Goal: Task Accomplishment & Management: Manage account settings

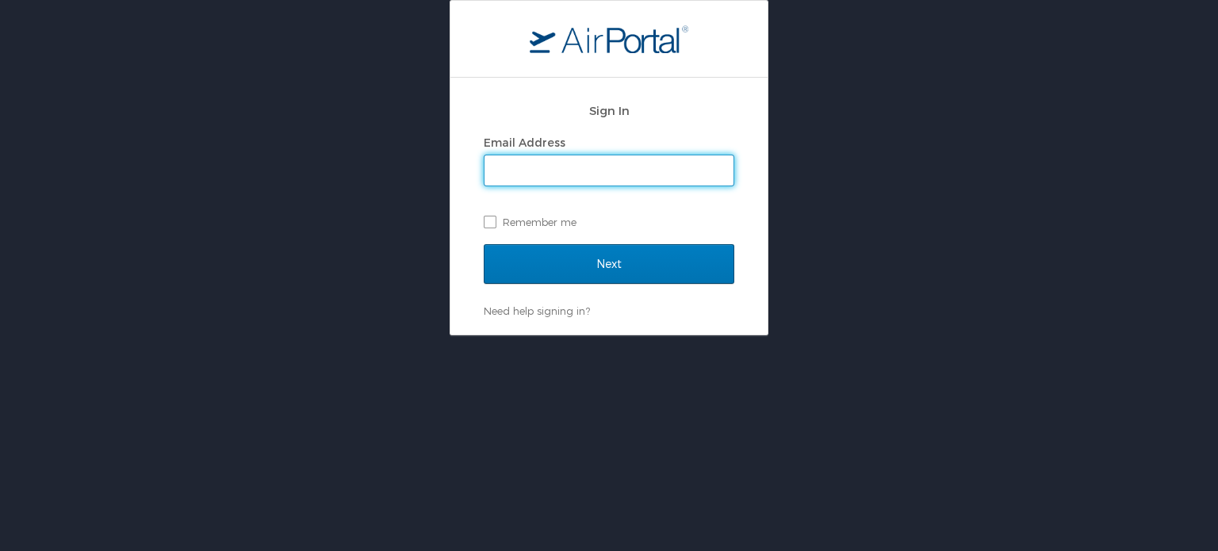
click at [590, 179] on input "Email Address" at bounding box center [609, 170] width 249 height 30
type input "[PERSON_NAME][EMAIL_ADDRESS][PERSON_NAME][DOMAIN_NAME]"
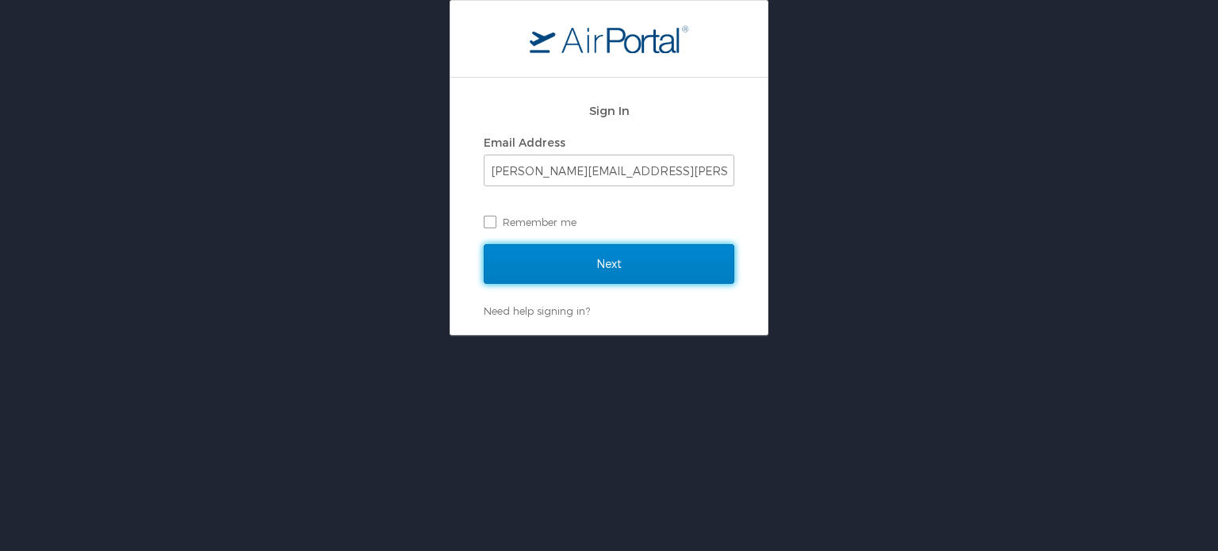
click at [615, 268] on input "Next" at bounding box center [609, 264] width 251 height 40
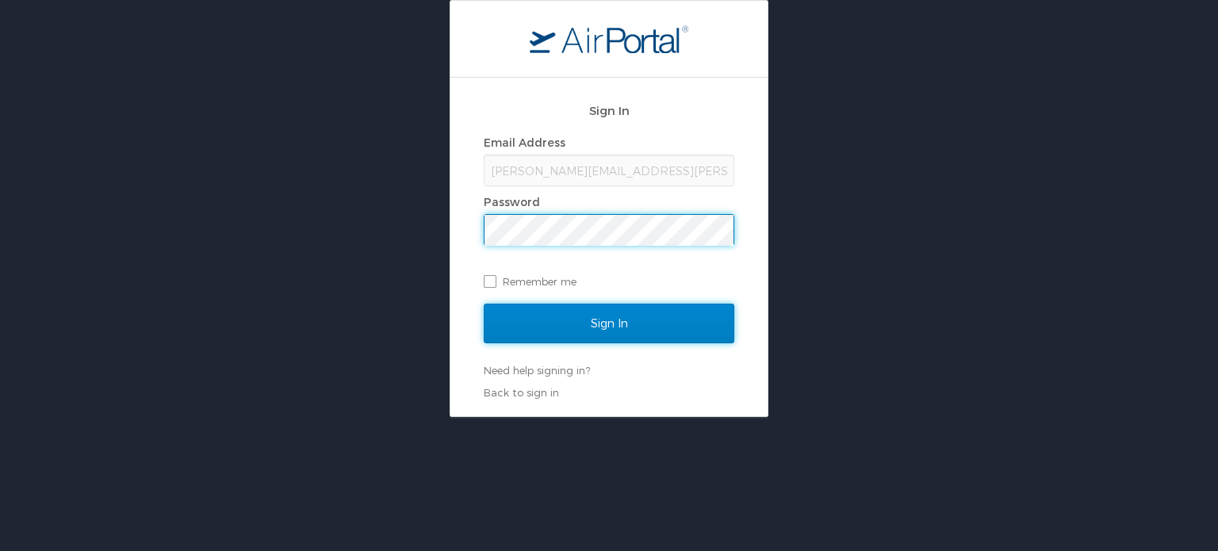
click at [589, 310] on input "Sign In" at bounding box center [609, 324] width 251 height 40
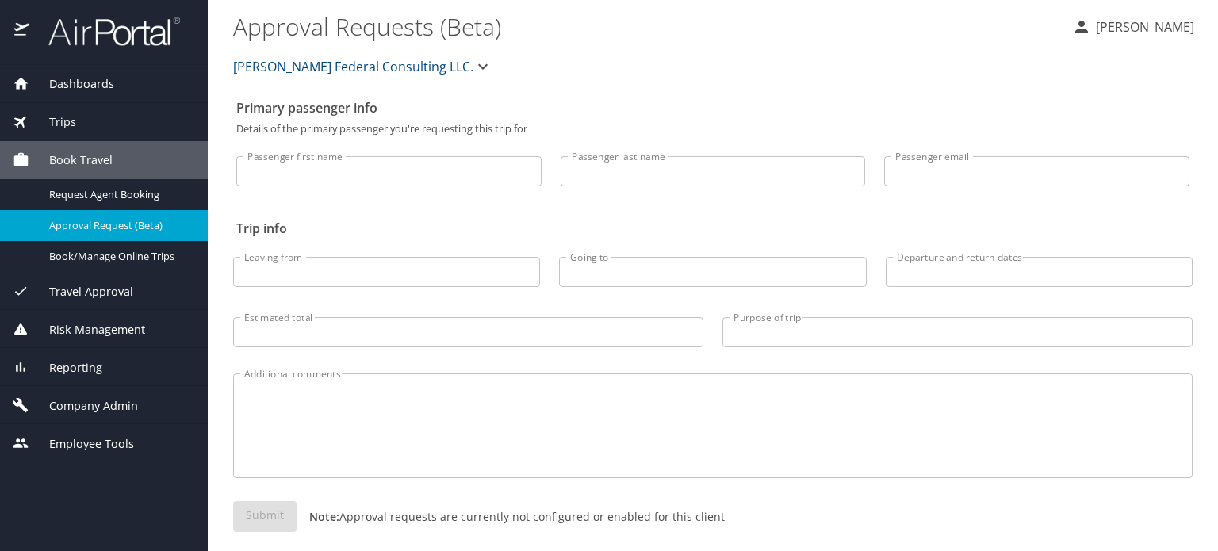
click at [1104, 37] on button "Ana Newman" at bounding box center [1133, 27] width 135 height 29
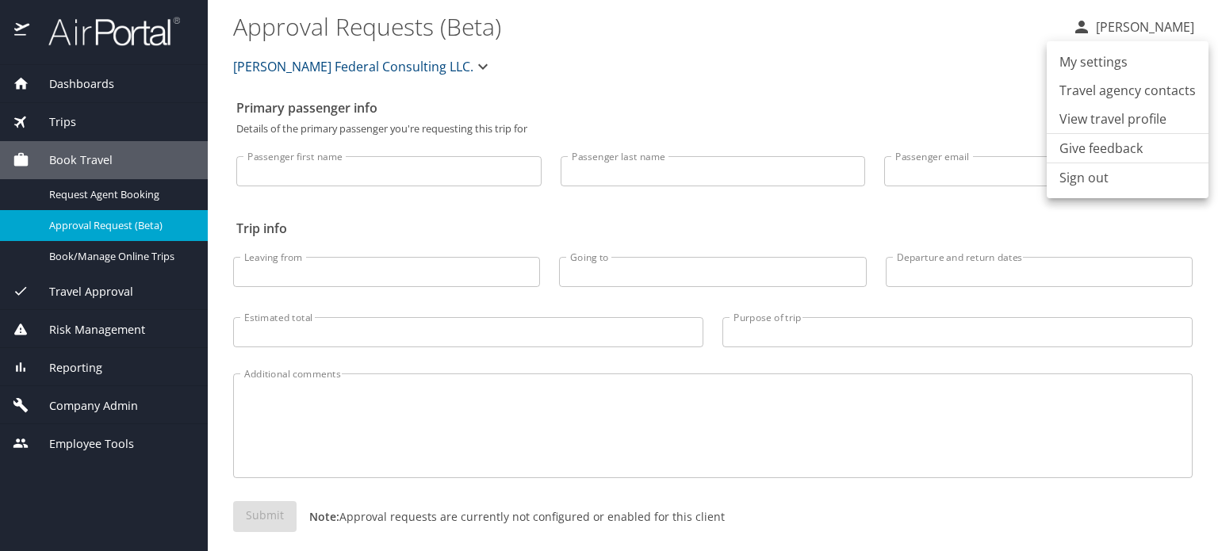
click at [83, 439] on div at bounding box center [609, 275] width 1218 height 551
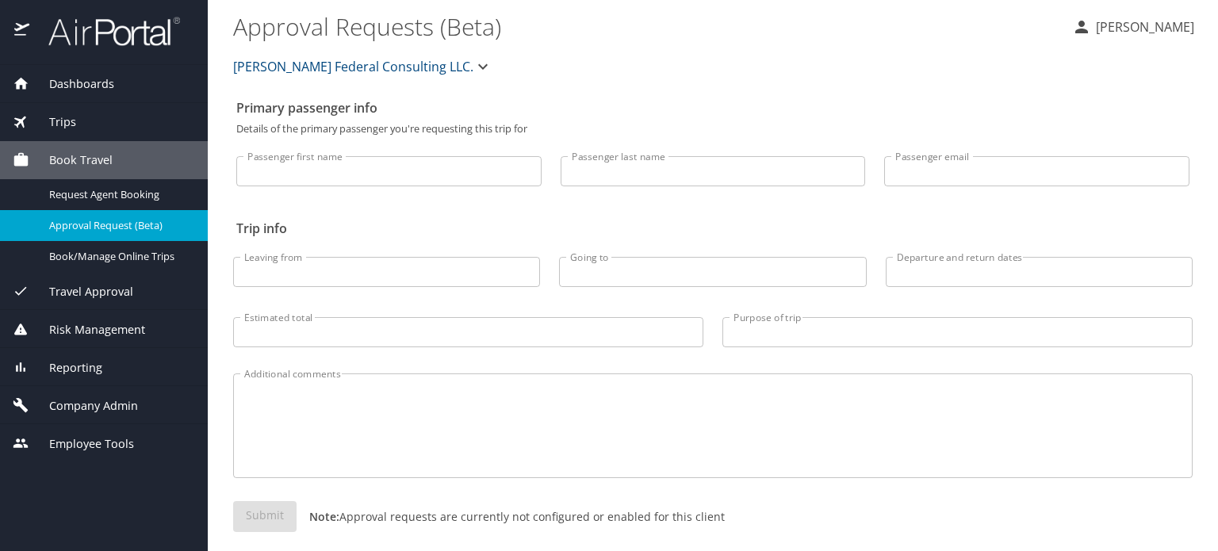
click at [96, 446] on span "Employee Tools" at bounding box center [81, 443] width 105 height 17
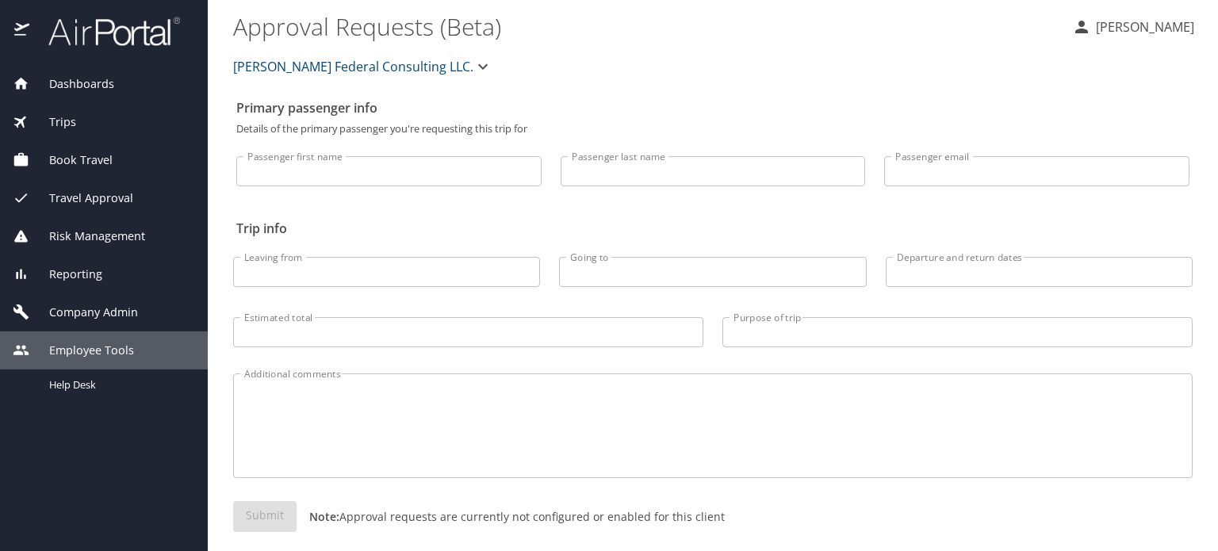
click at [121, 313] on span "Company Admin" at bounding box center [83, 312] width 109 height 17
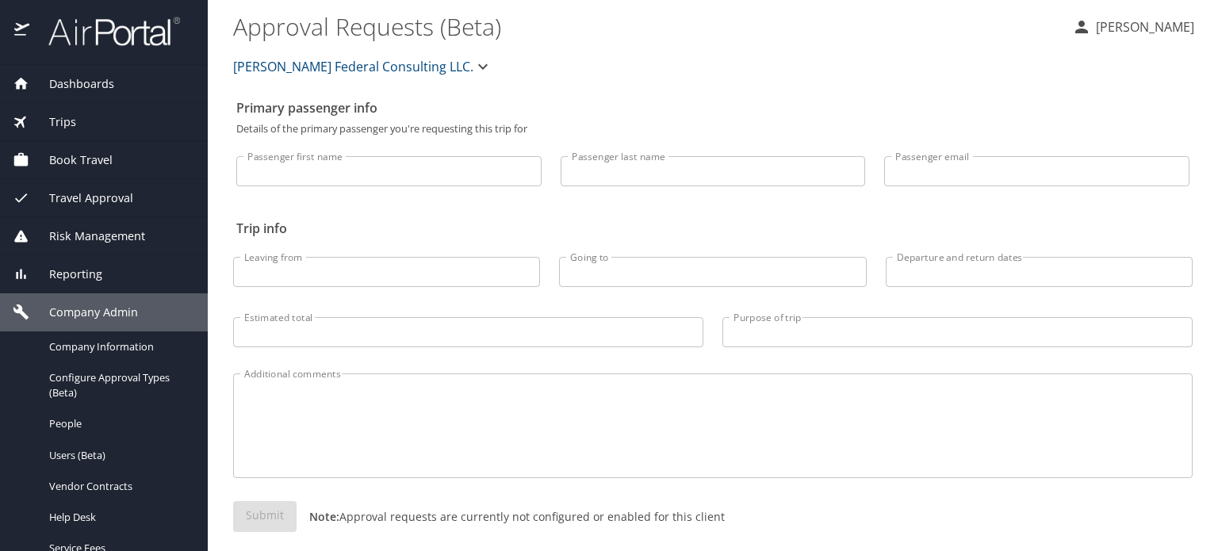
click at [100, 274] on span "Reporting" at bounding box center [65, 274] width 73 height 17
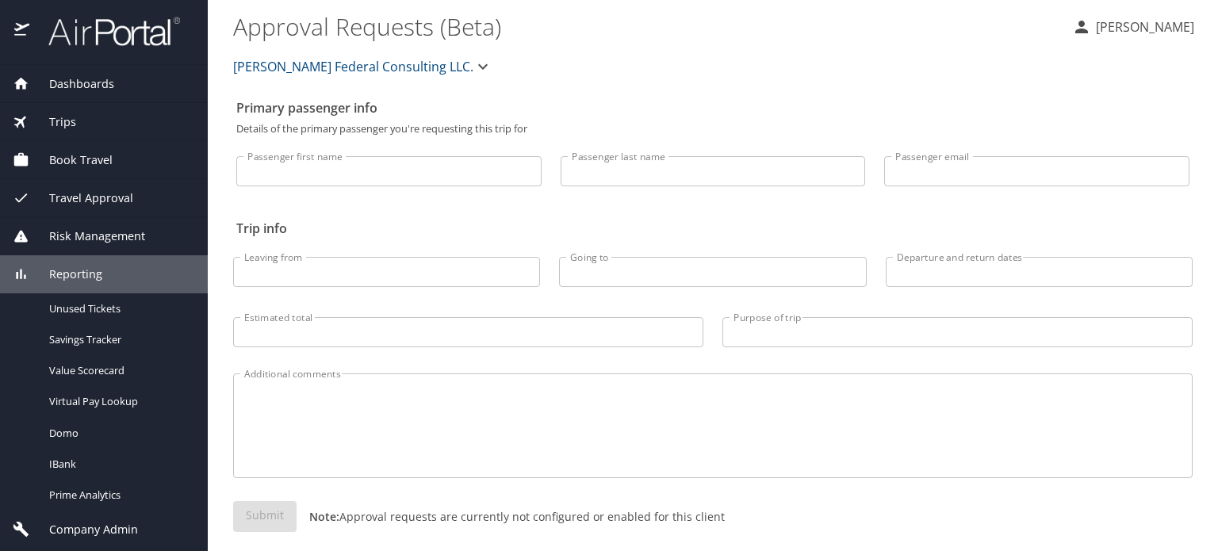
click at [33, 33] on img at bounding box center [105, 31] width 149 height 31
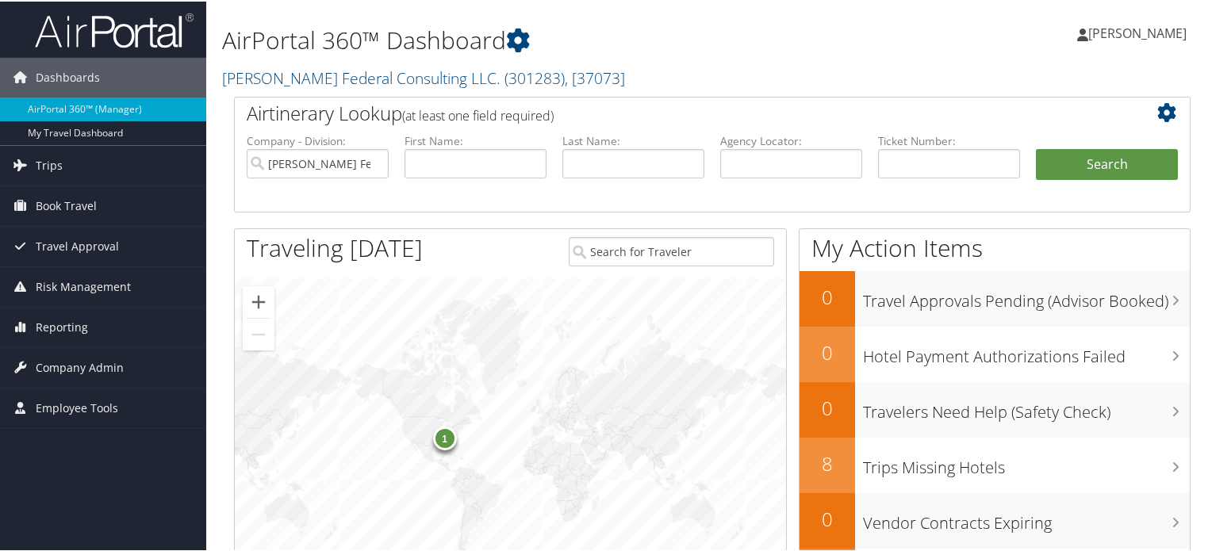
click at [1140, 27] on span "Ana Newman" at bounding box center [1137, 31] width 98 height 17
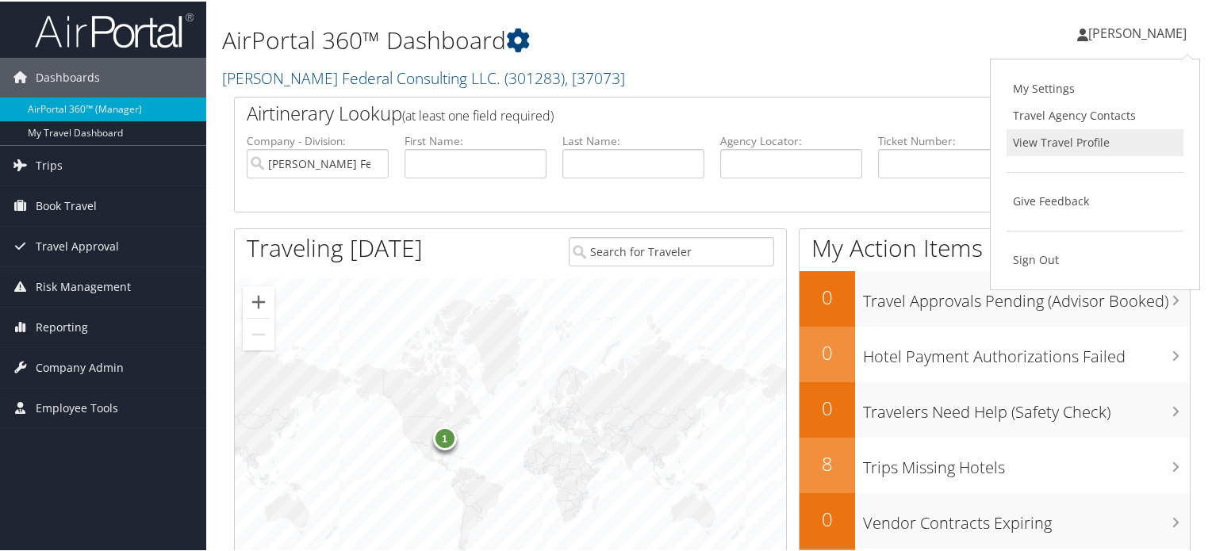
click at [1073, 143] on link "View Travel Profile" at bounding box center [1094, 141] width 177 height 27
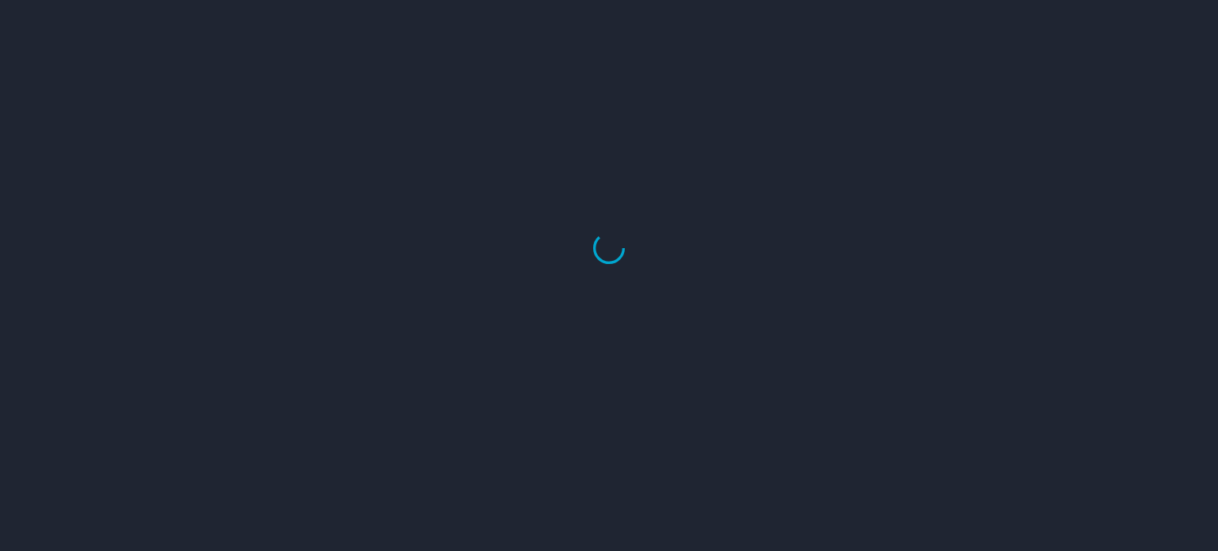
select select "US"
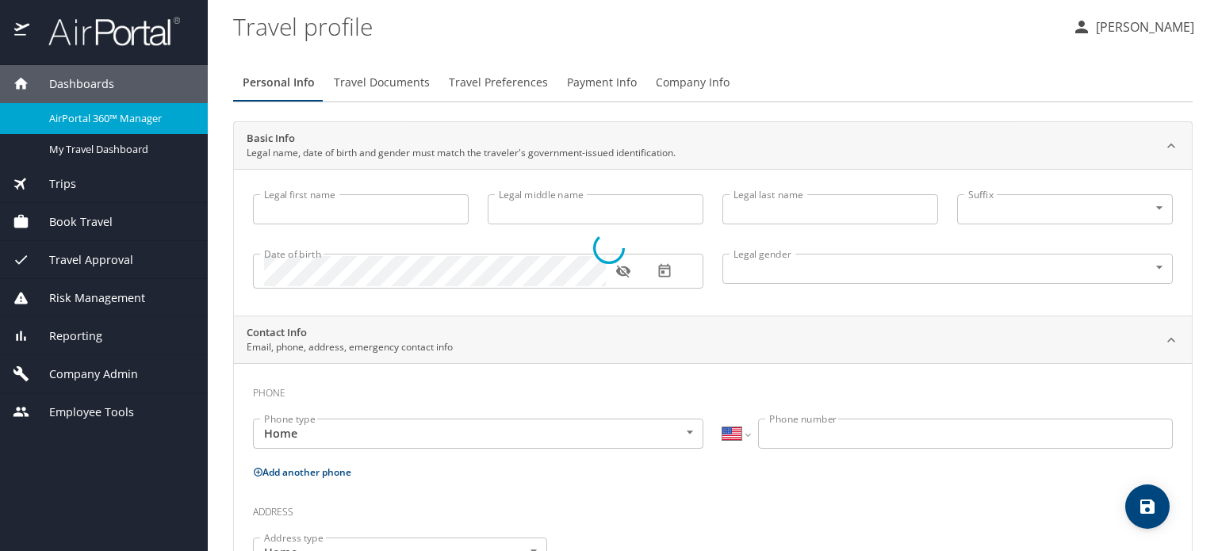
type input "[PERSON_NAME]"
type input "Female"
select select "US"
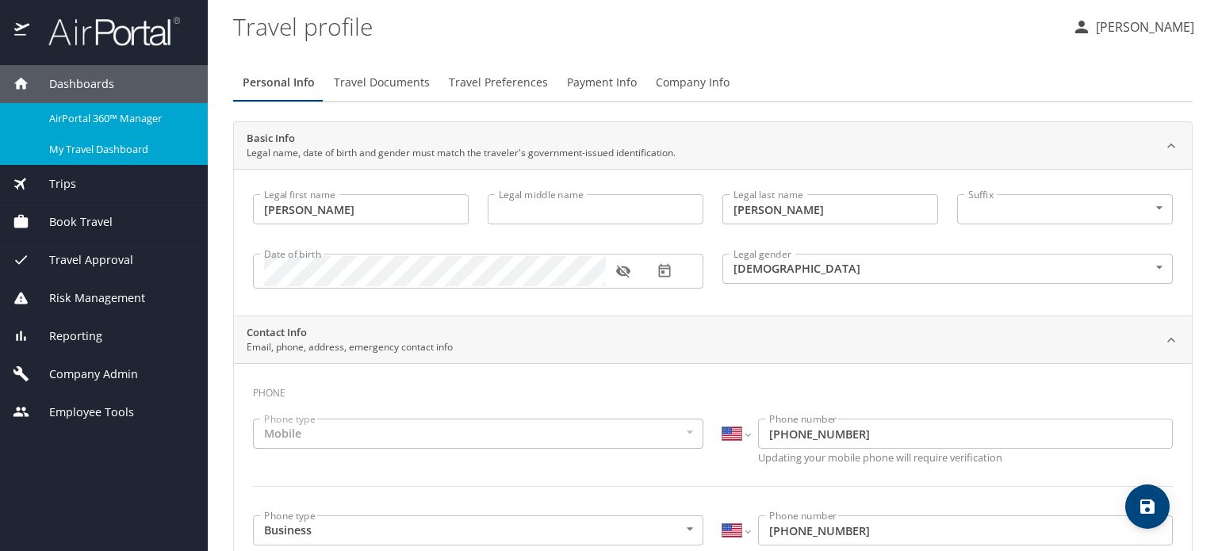
click at [101, 154] on span "My Travel Dashboard" at bounding box center [119, 149] width 140 height 15
